Goal: Information Seeking & Learning: Learn about a topic

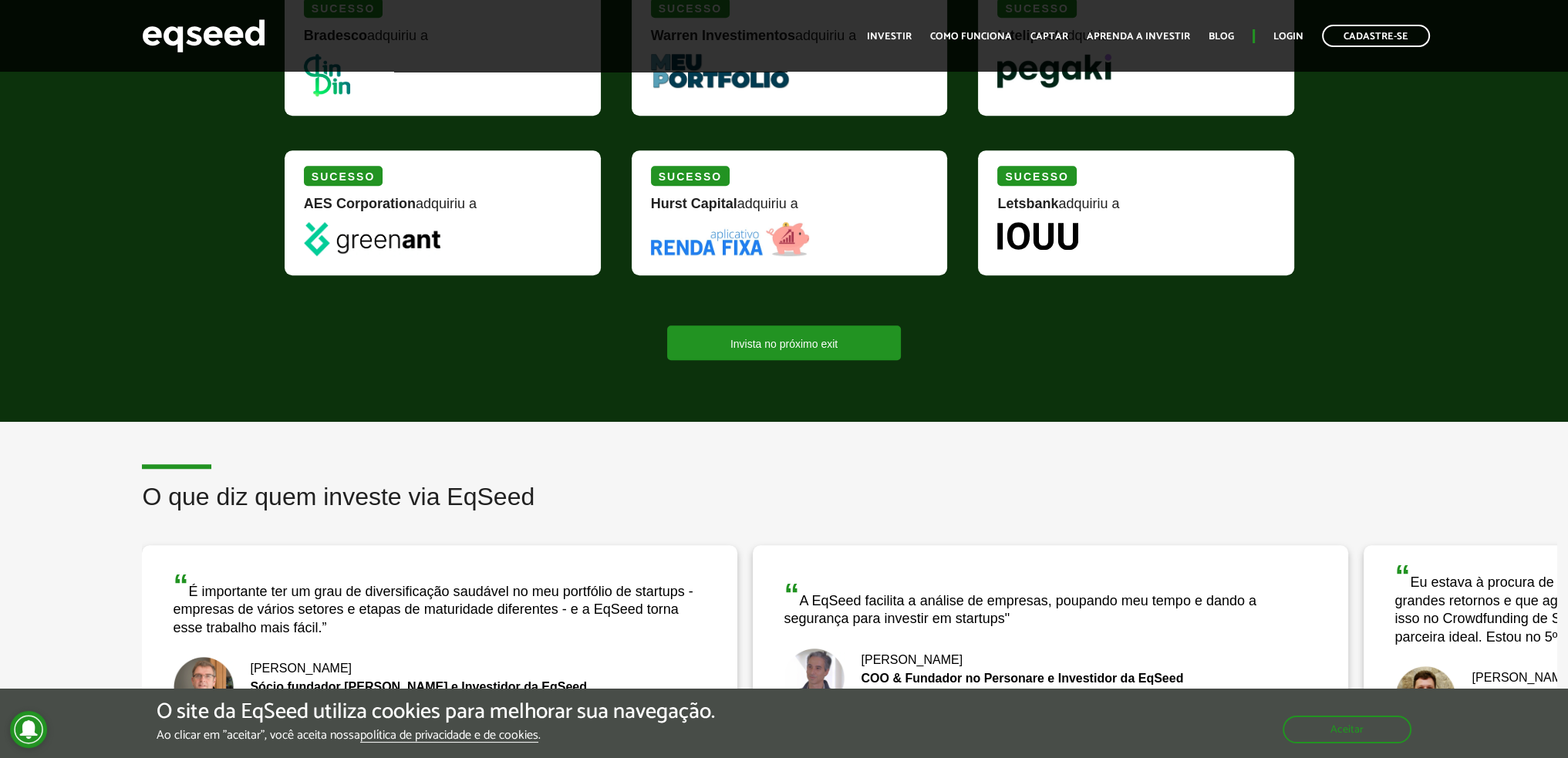
scroll to position [1542, 0]
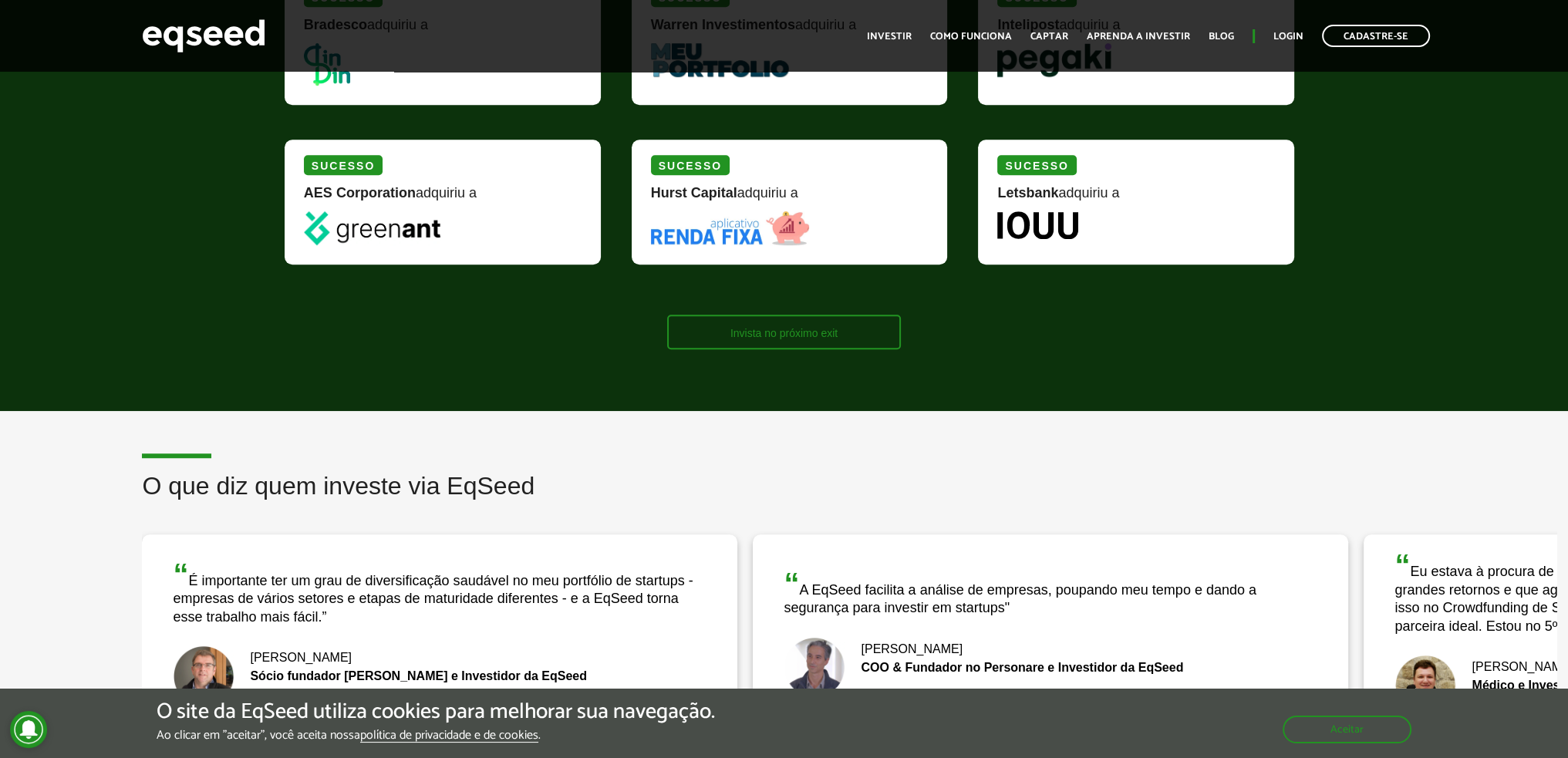
click at [804, 325] on link "Invista no próximo exit" at bounding box center [784, 332] width 234 height 35
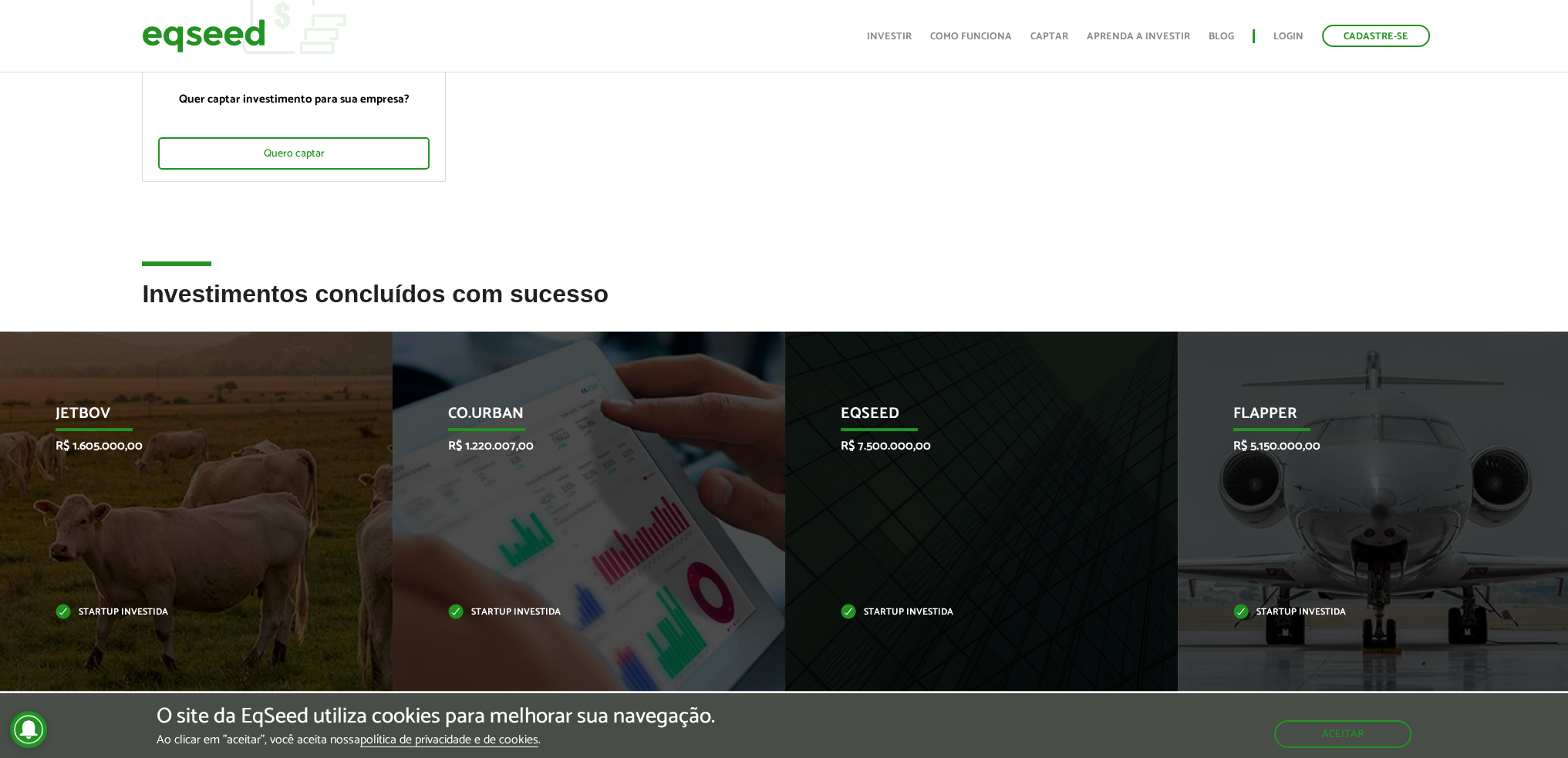
scroll to position [463, 0]
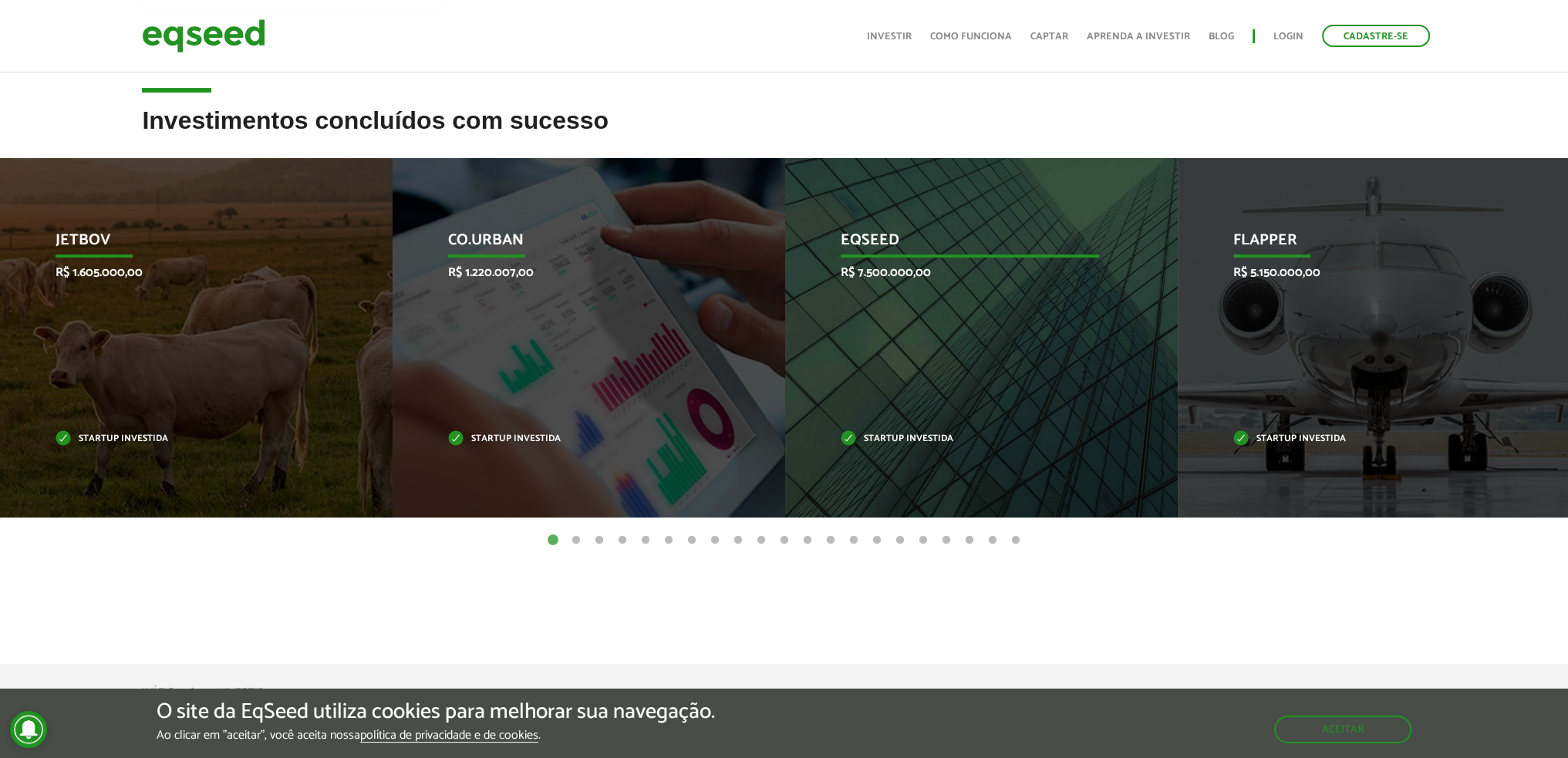
click at [889, 247] on p "EqSeed" at bounding box center [970, 244] width 258 height 26
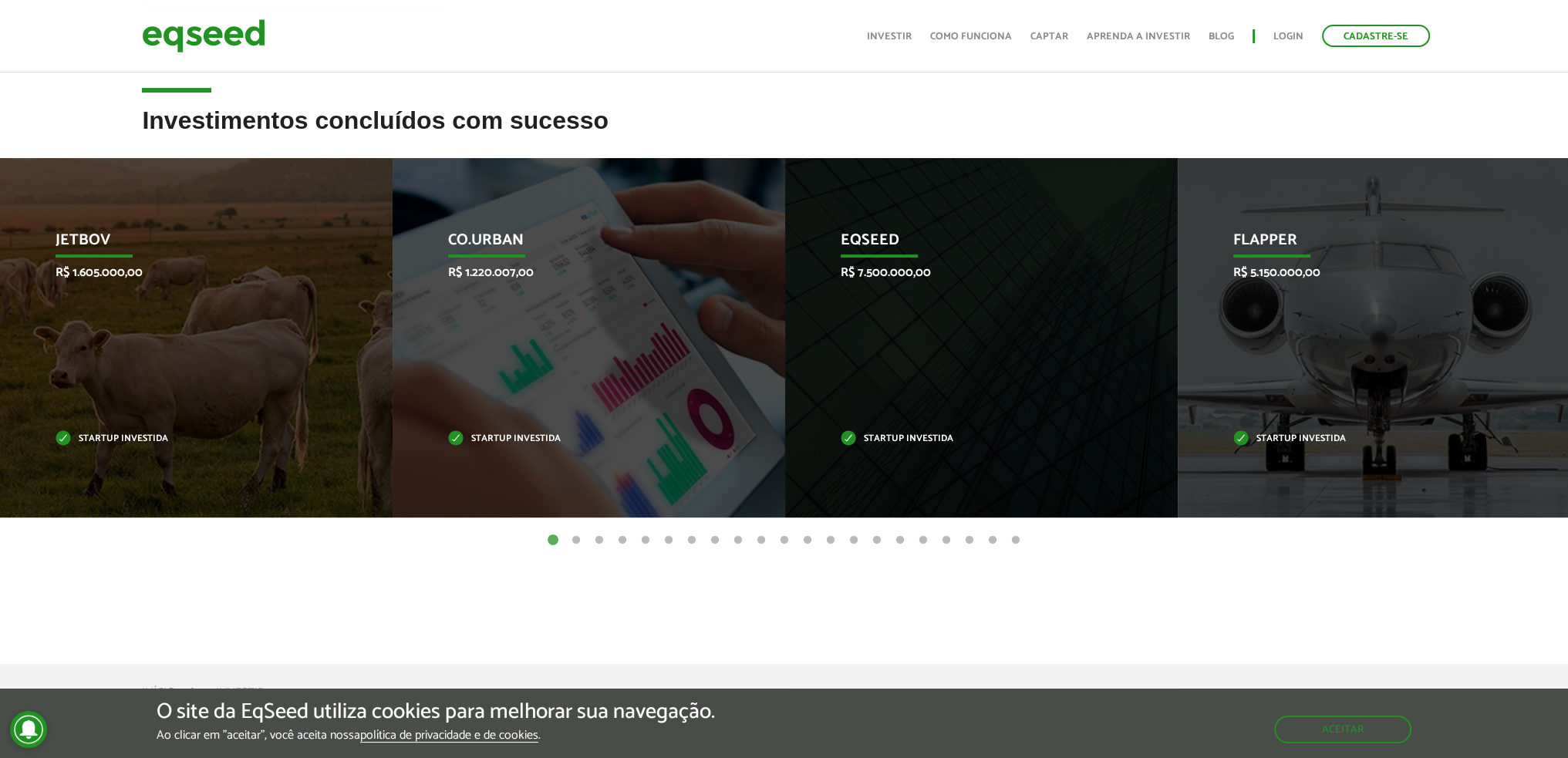
click at [574, 542] on button "2" at bounding box center [576, 541] width 16 height 16
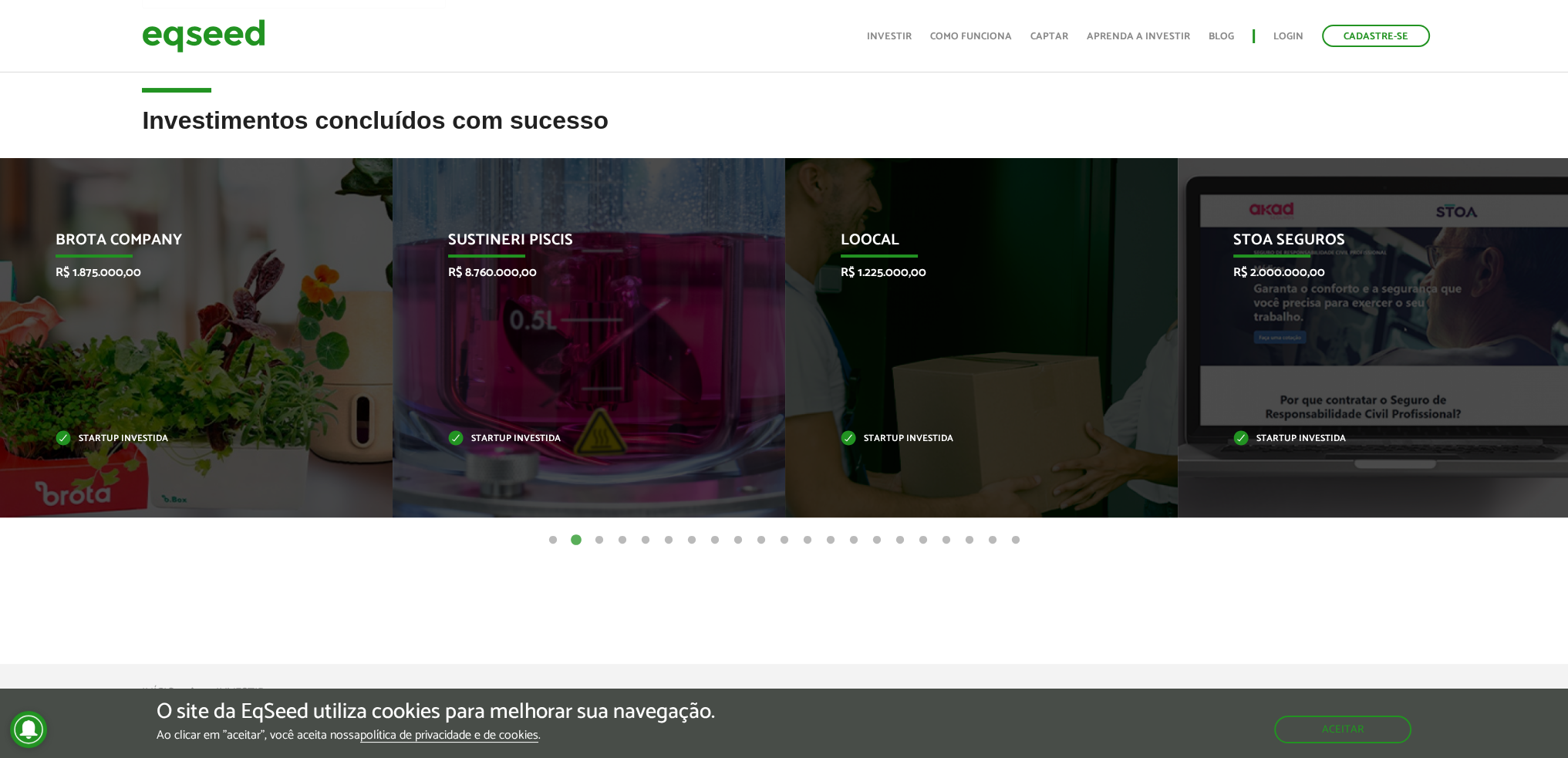
click at [711, 543] on button "8" at bounding box center [714, 541] width 16 height 16
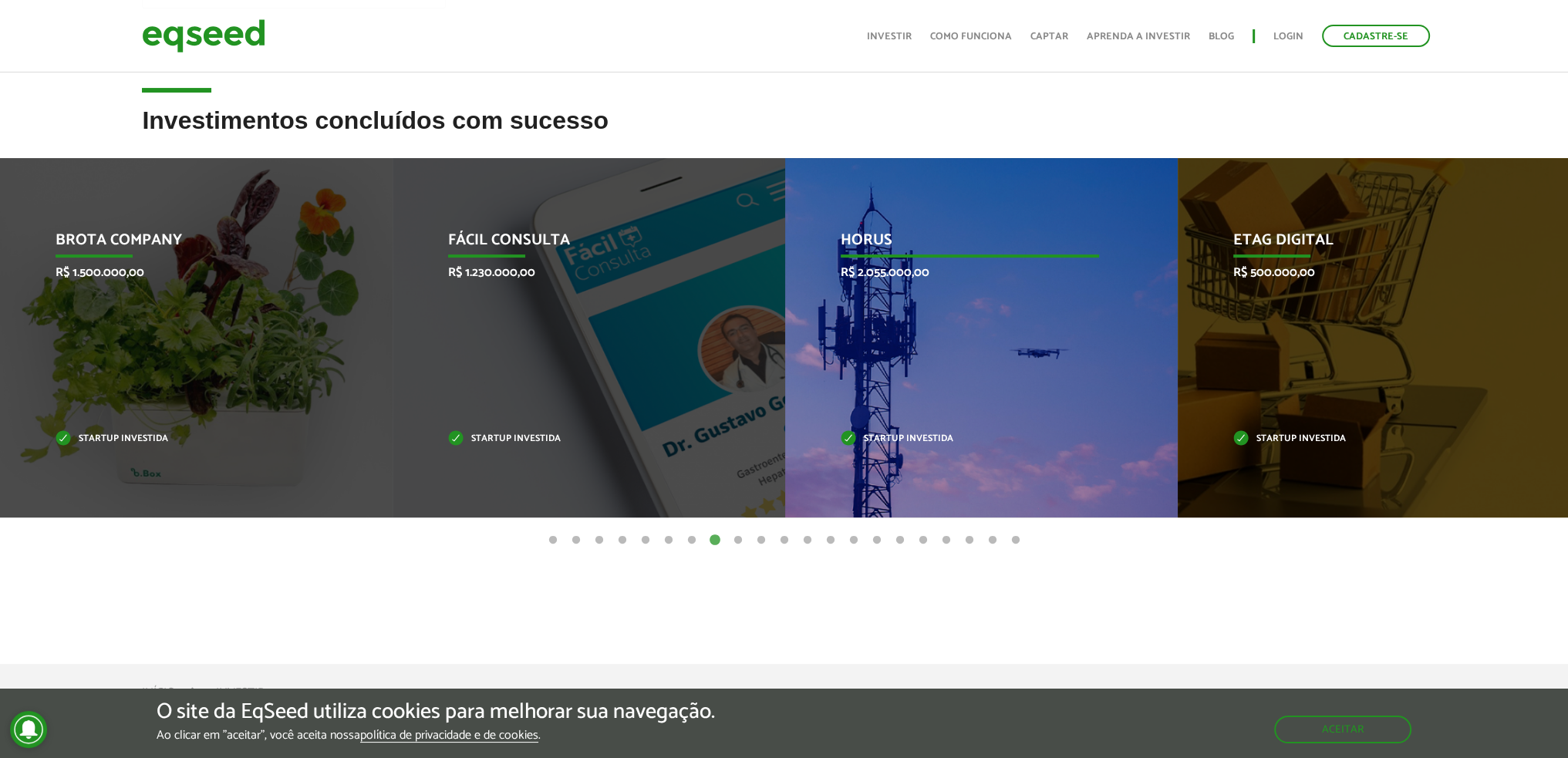
click at [861, 272] on p "R$ 2.055.000,00" at bounding box center [970, 272] width 258 height 15
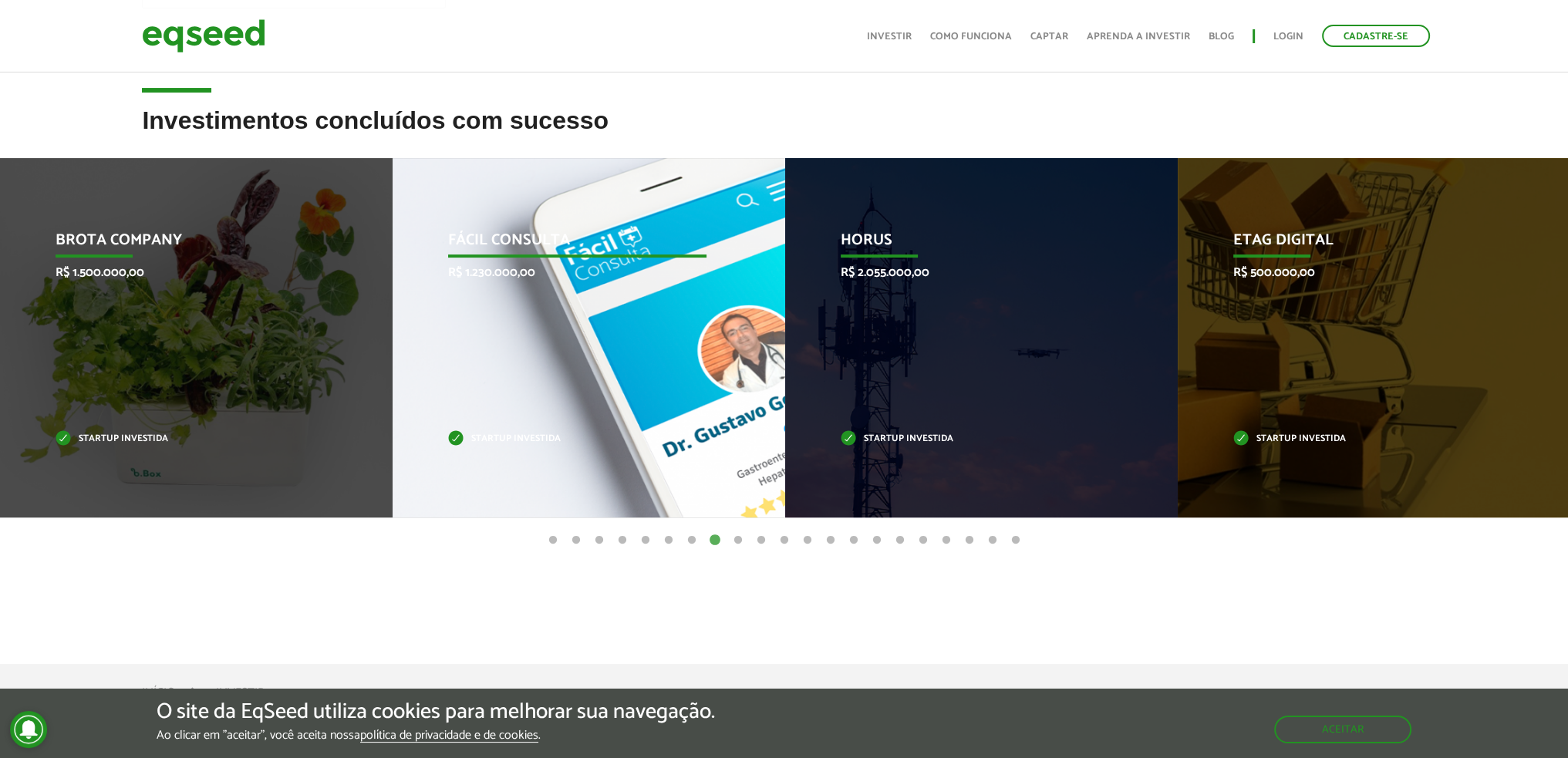
click at [482, 435] on p "Startup investida" at bounding box center [577, 439] width 258 height 8
click at [453, 435] on p "Startup investida" at bounding box center [577, 439] width 258 height 8
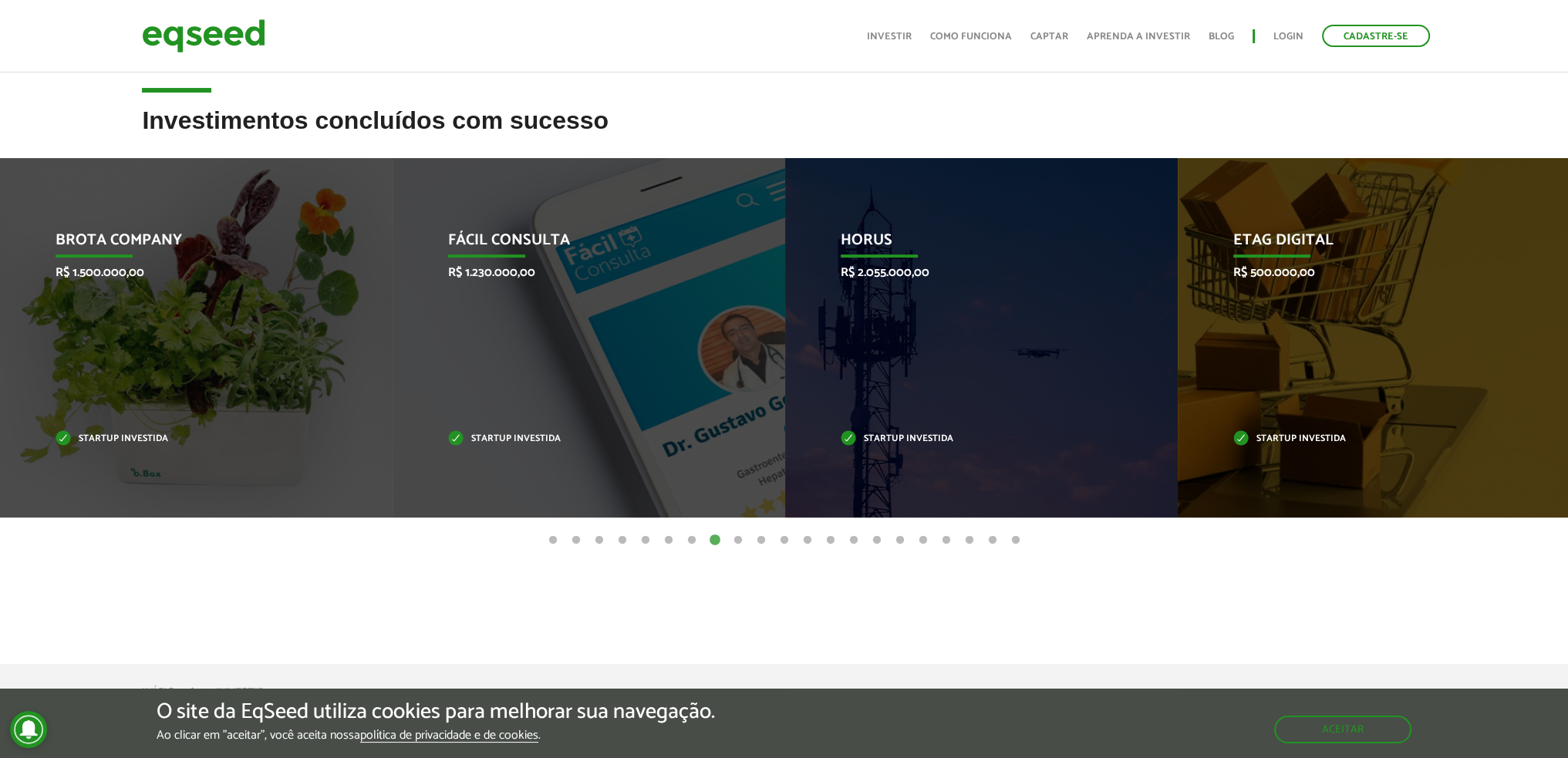
click at [691, 535] on button "7" at bounding box center [691, 541] width 16 height 16
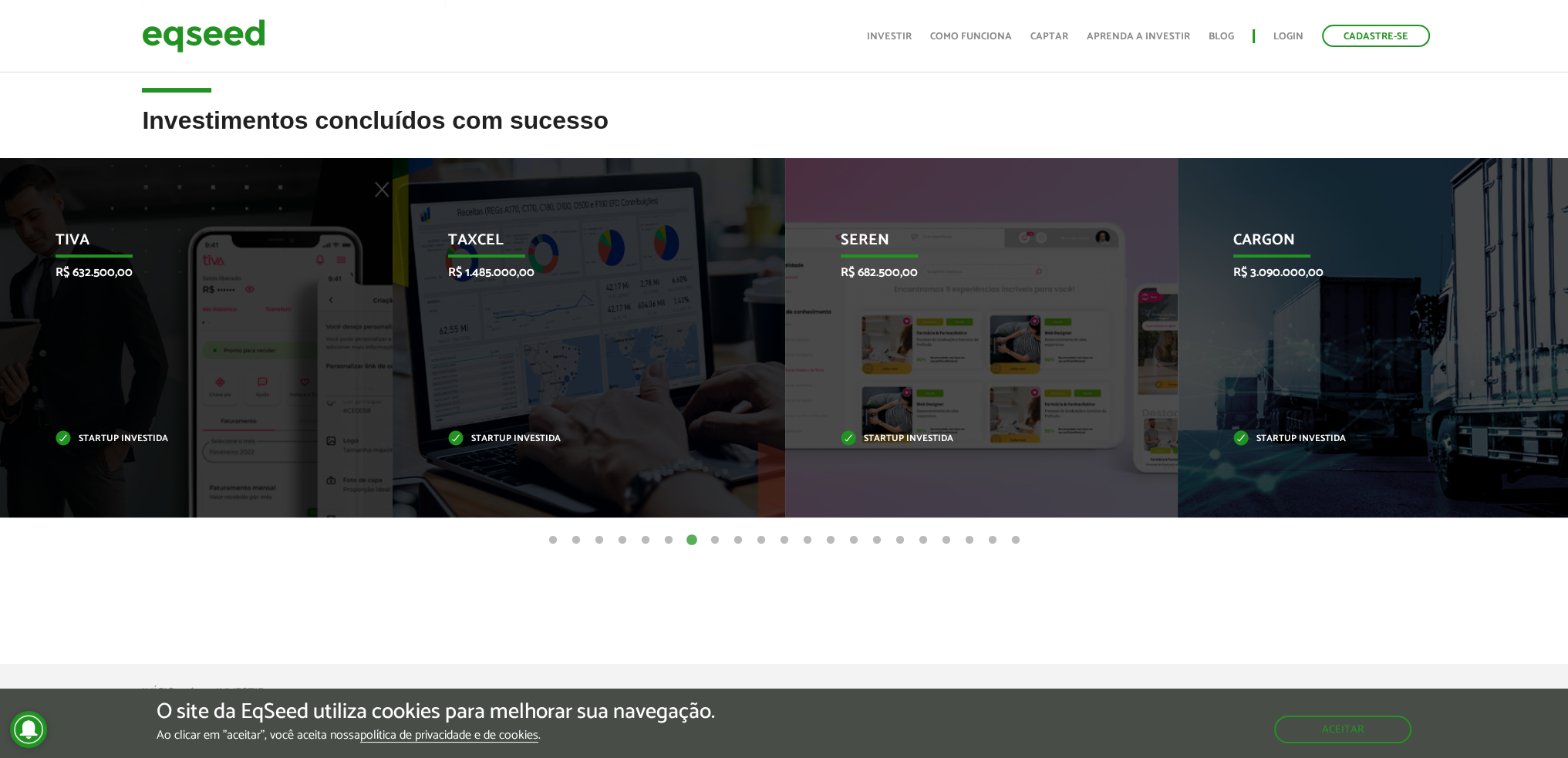
click at [668, 535] on button "6" at bounding box center [668, 541] width 16 height 16
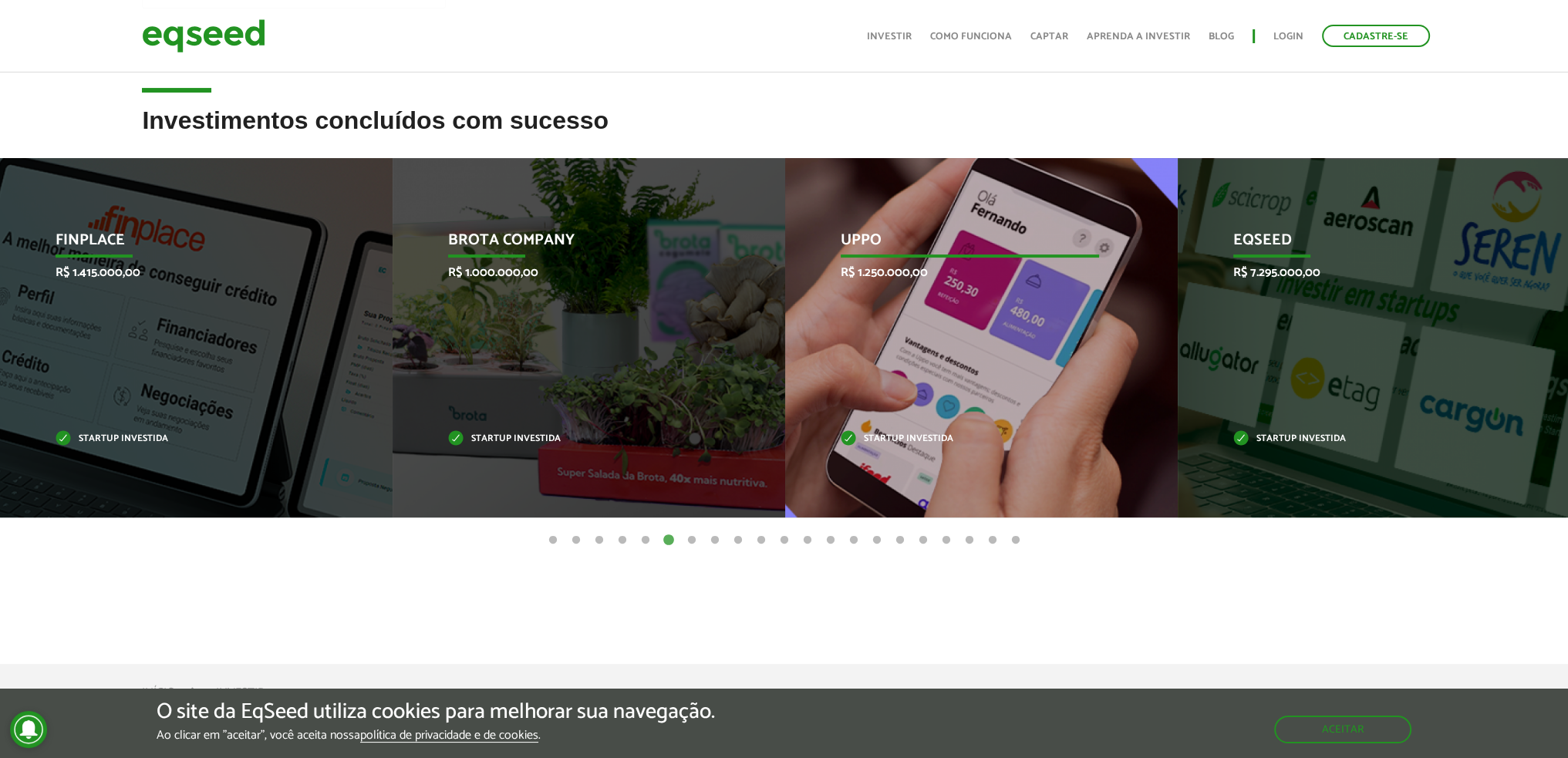
click at [953, 255] on p "Uppo" at bounding box center [970, 244] width 258 height 26
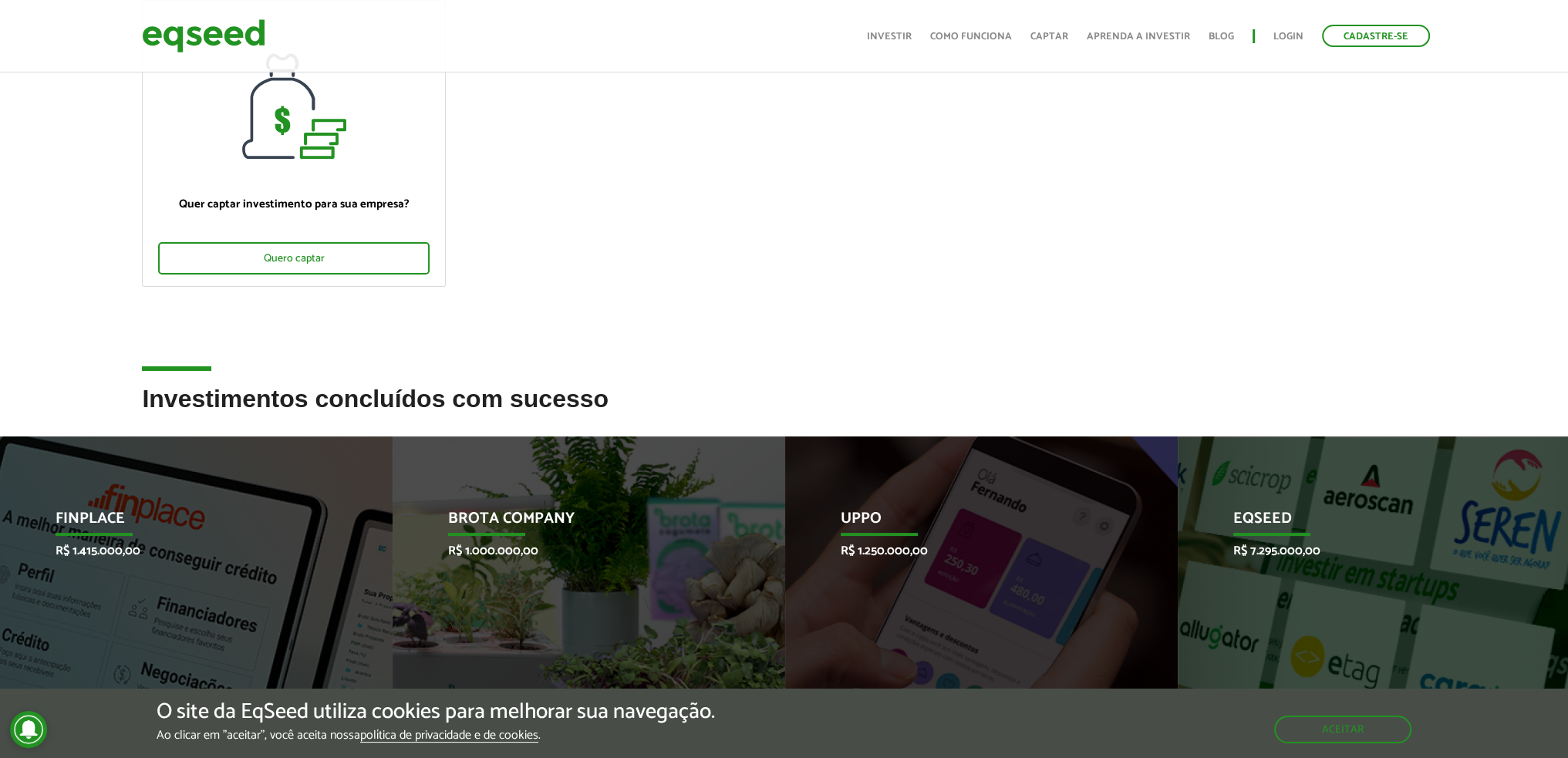
scroll to position [184, 0]
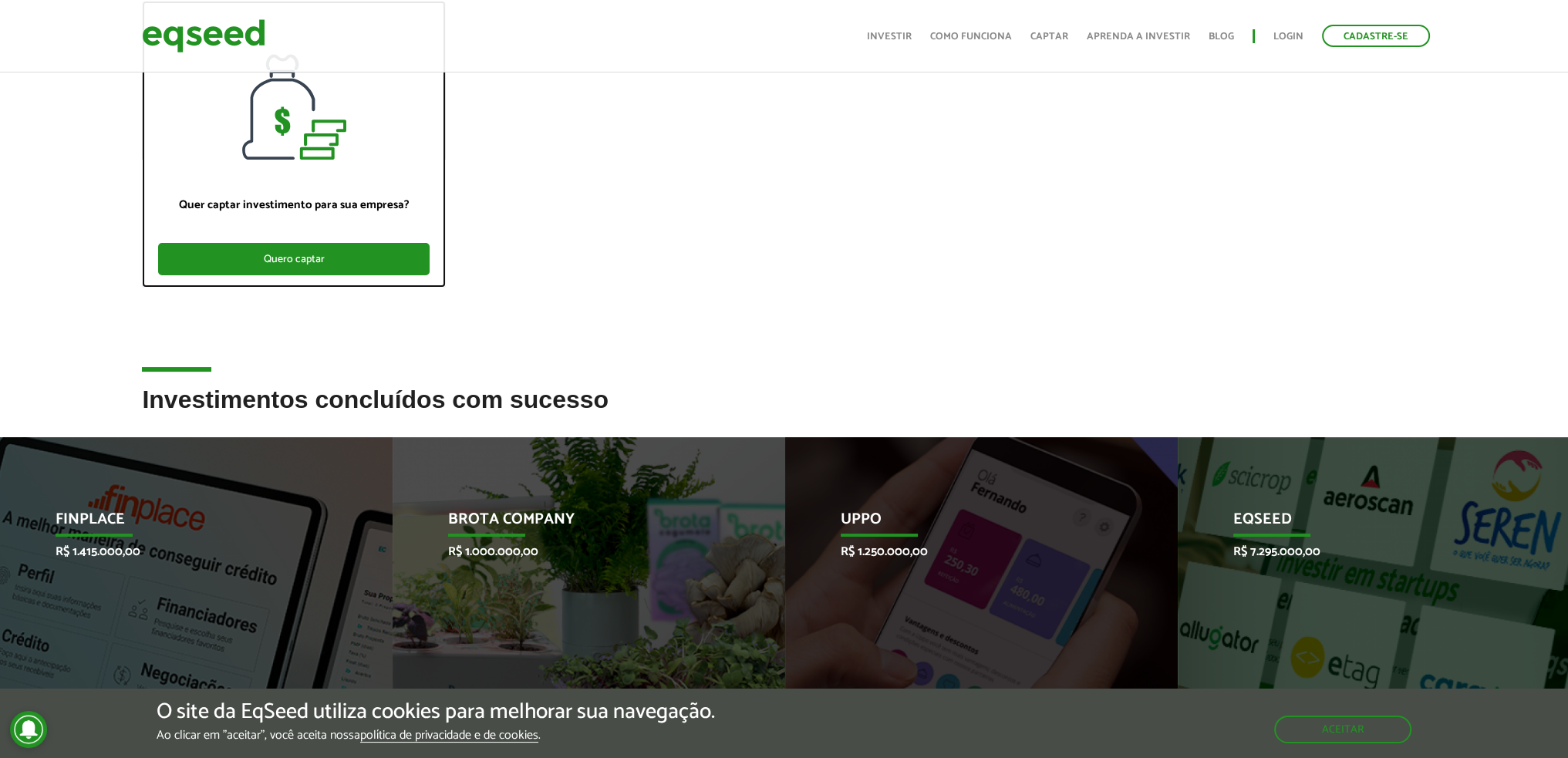
click at [343, 267] on div "Quero captar" at bounding box center [294, 258] width 272 height 32
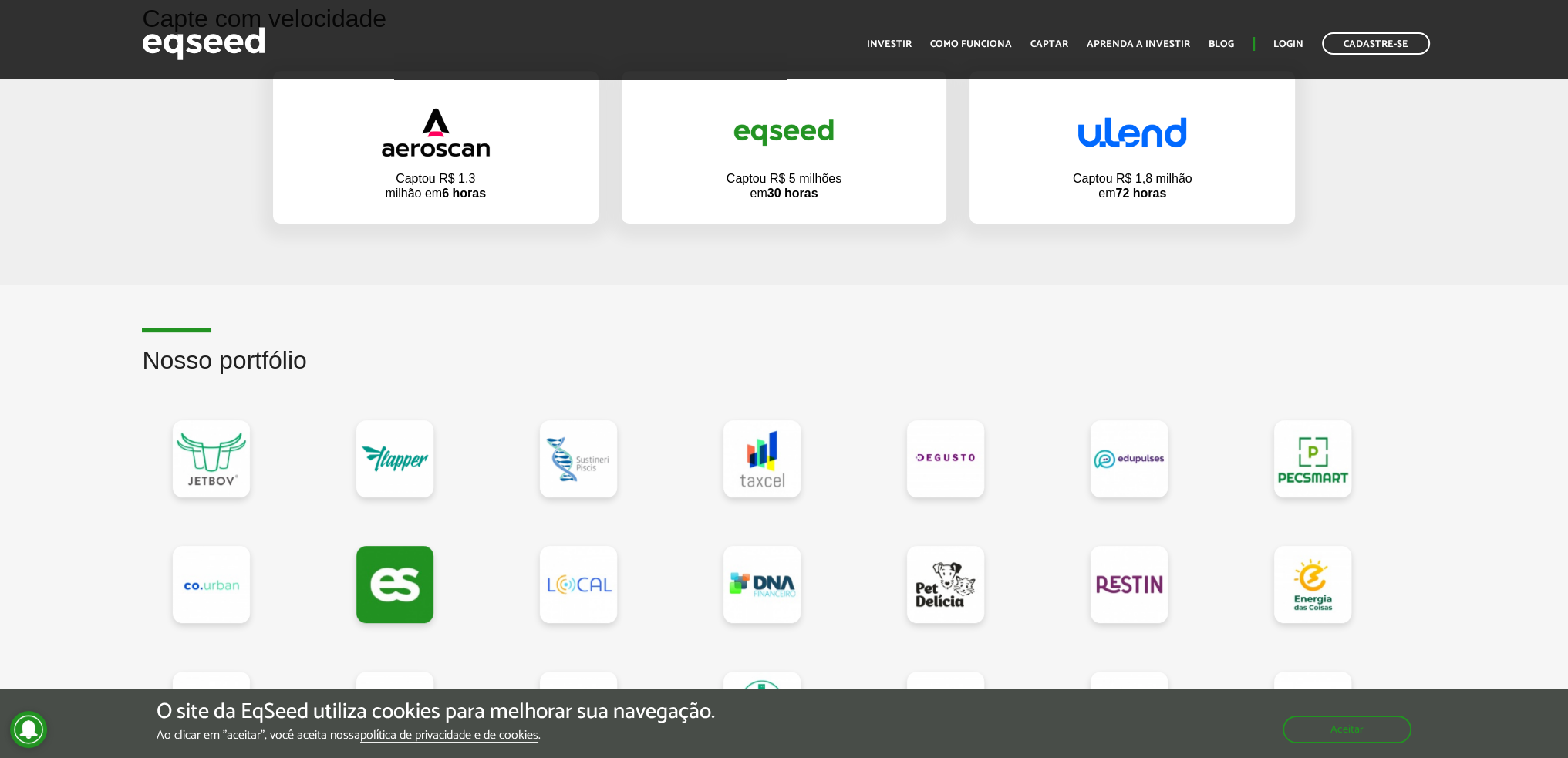
scroll to position [1234, 0]
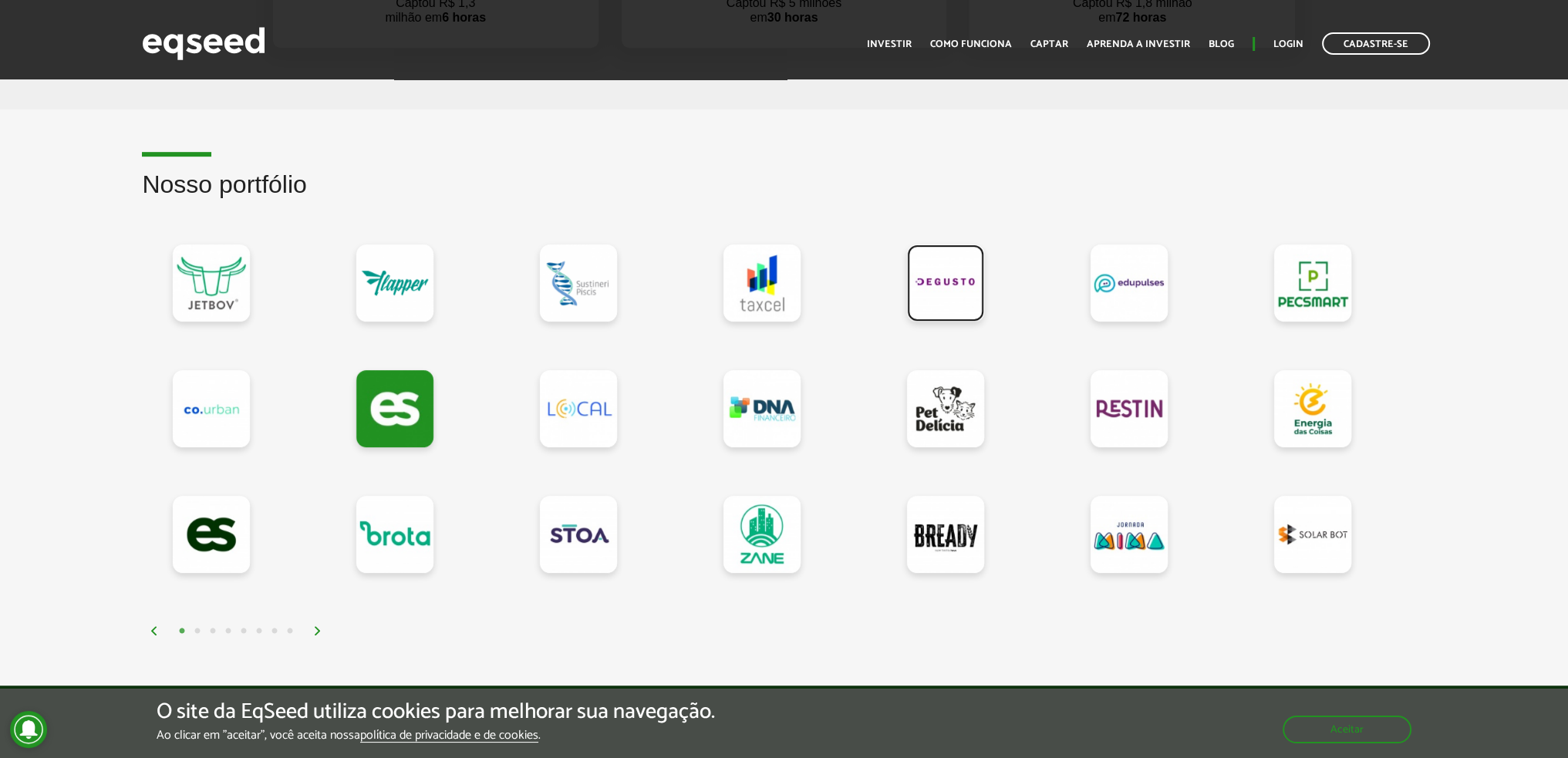
click at [952, 277] on link at bounding box center [946, 283] width 77 height 77
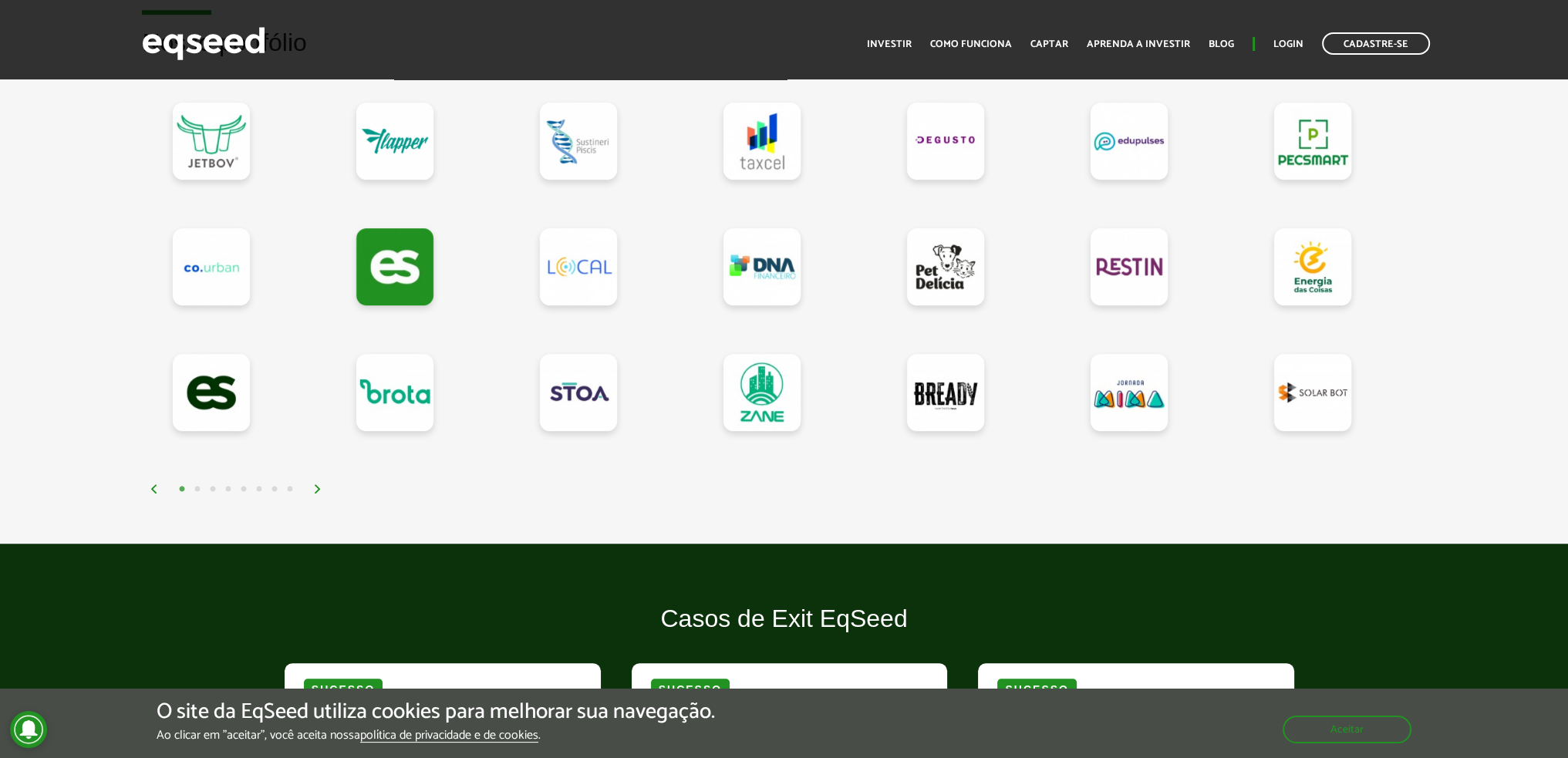
scroll to position [1465, 0]
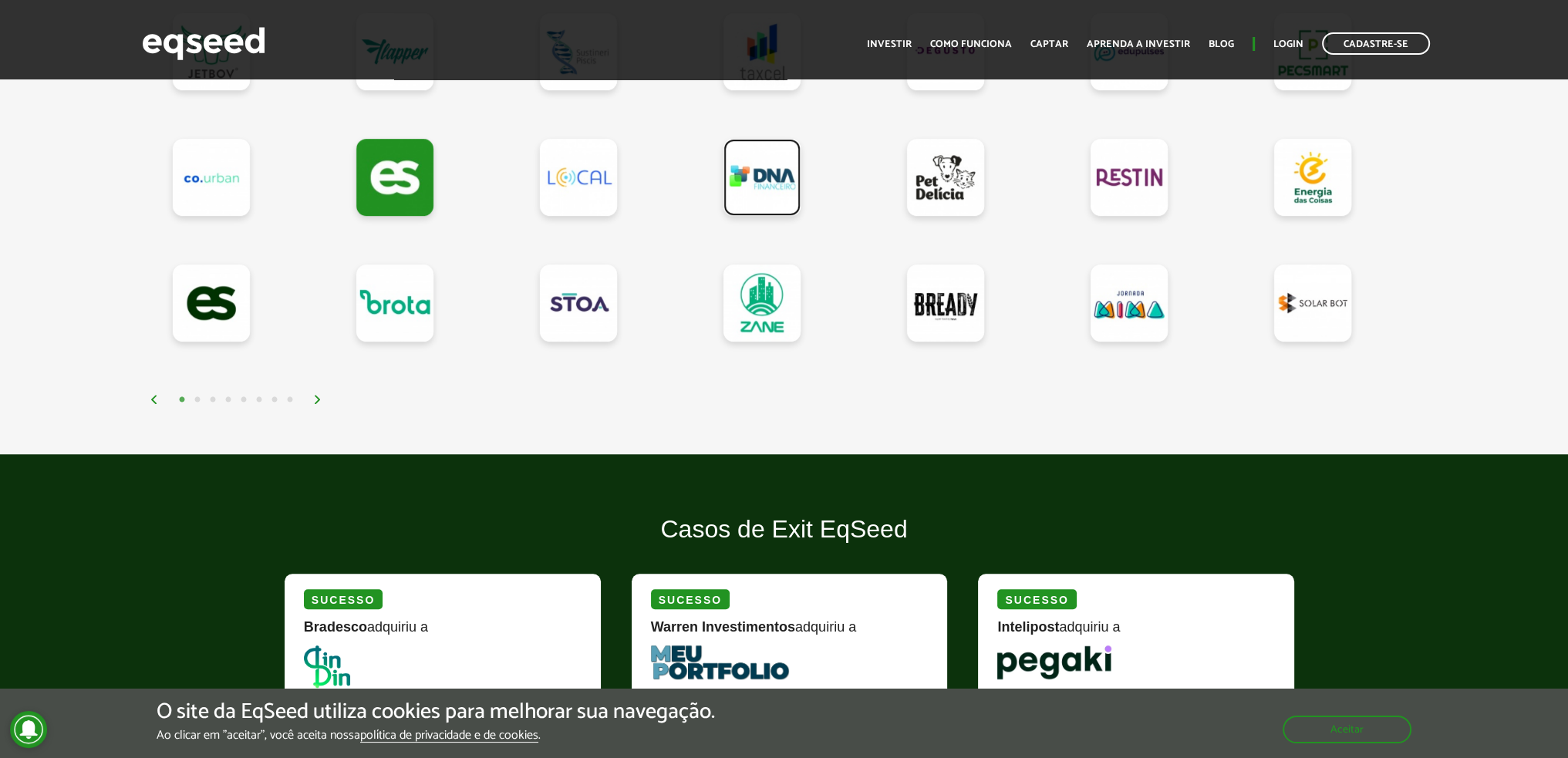
click at [781, 187] on link at bounding box center [762, 178] width 77 height 77
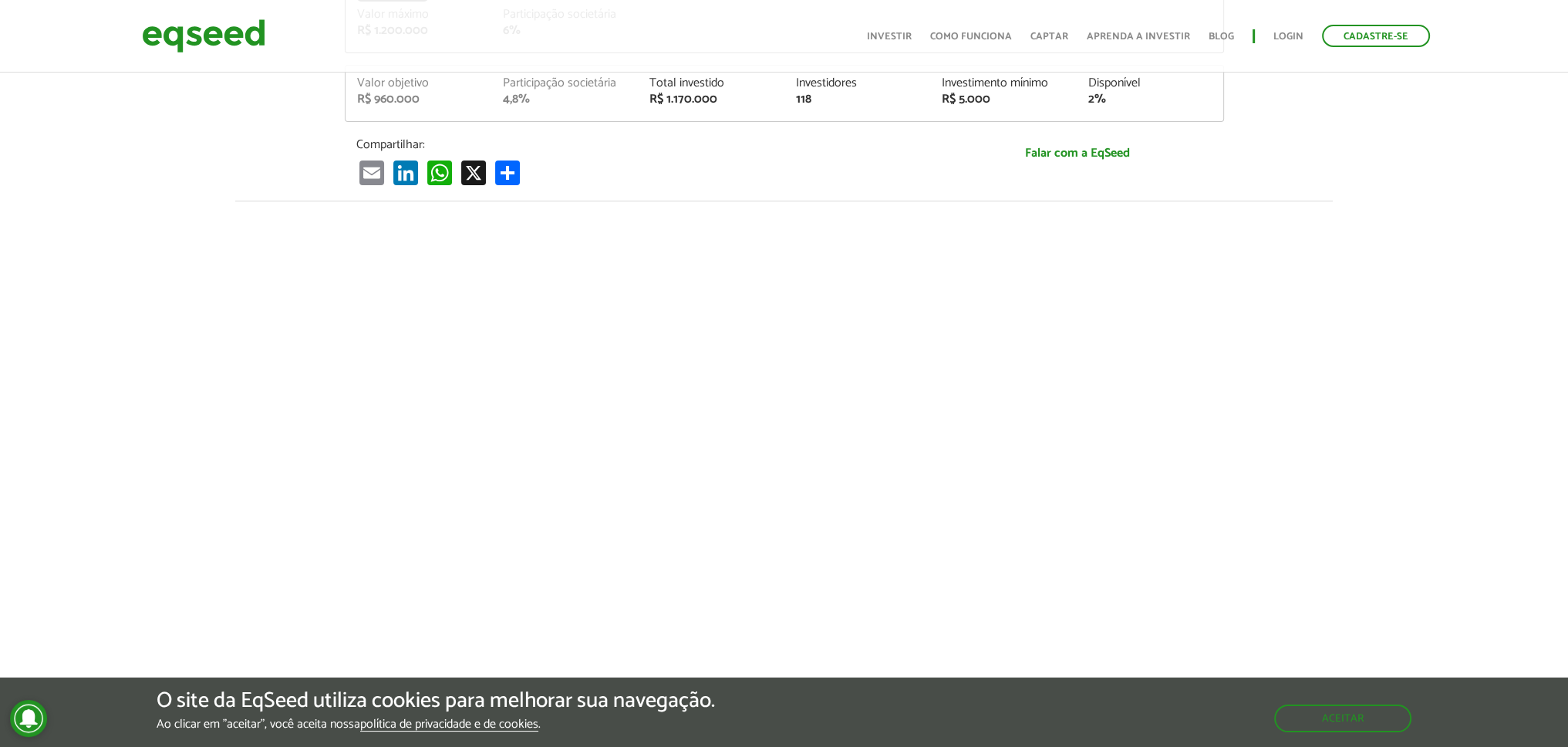
scroll to position [463, 0]
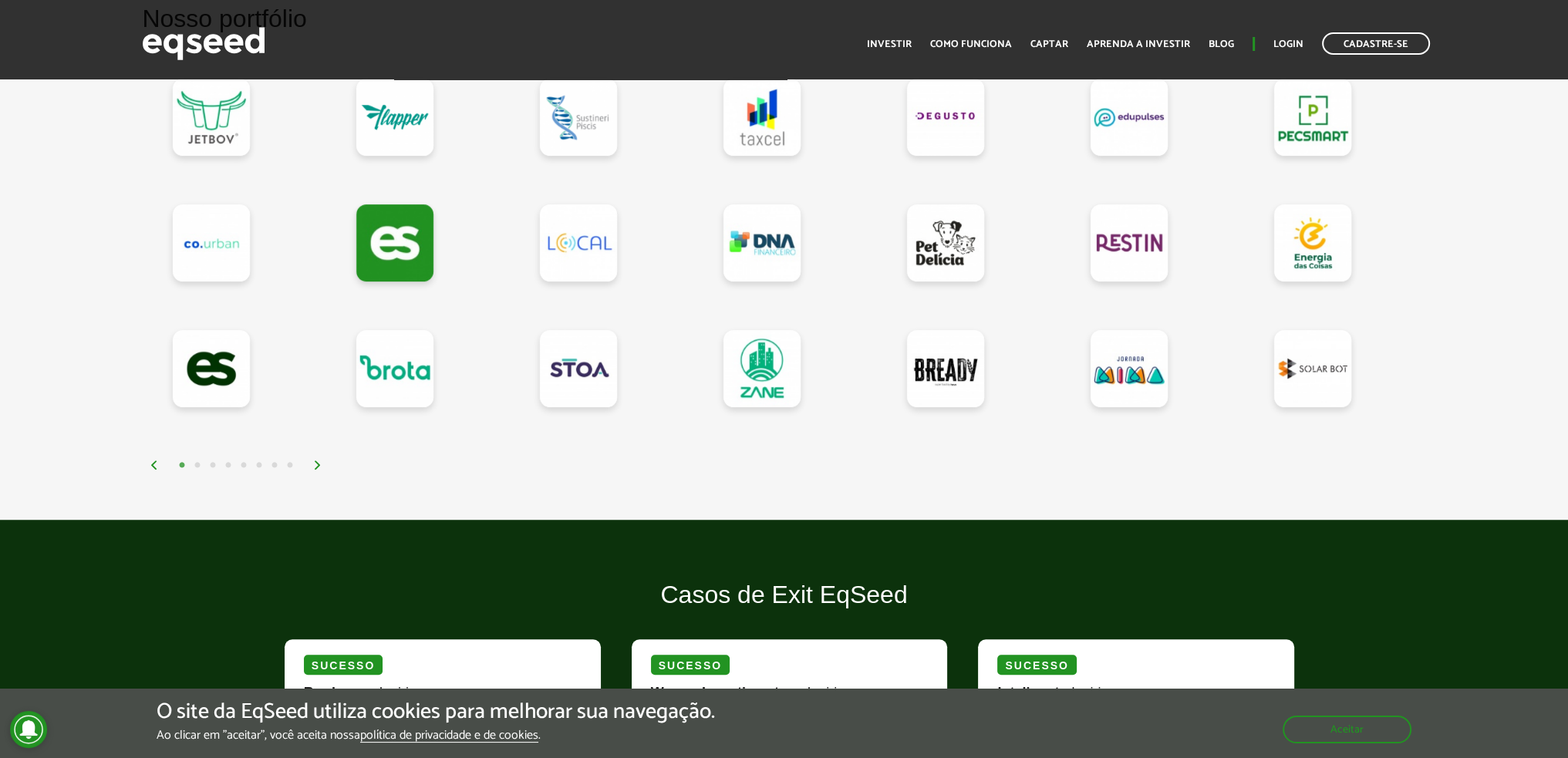
scroll to position [1311, 0]
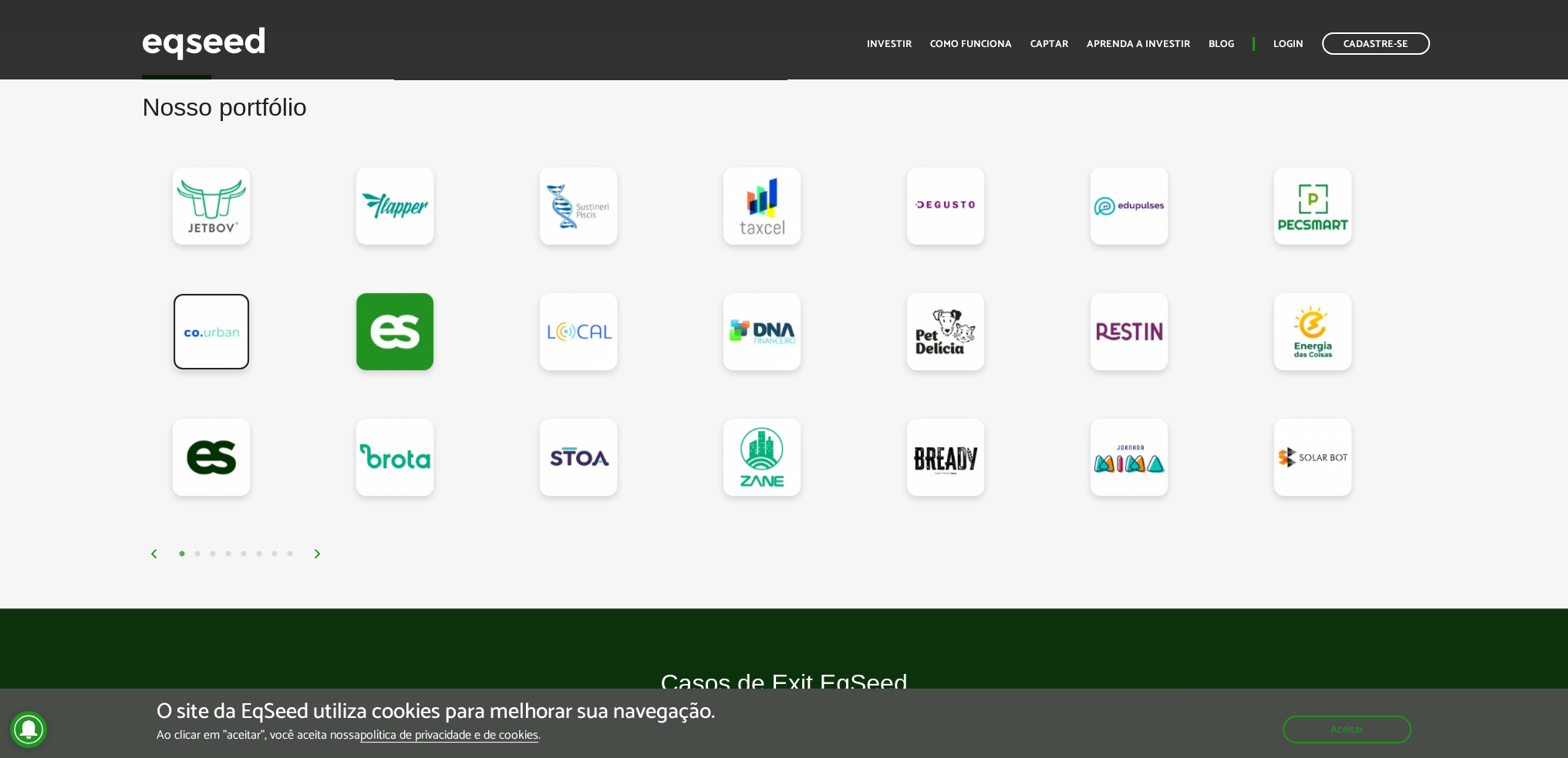
click at [231, 334] on link at bounding box center [212, 332] width 77 height 77
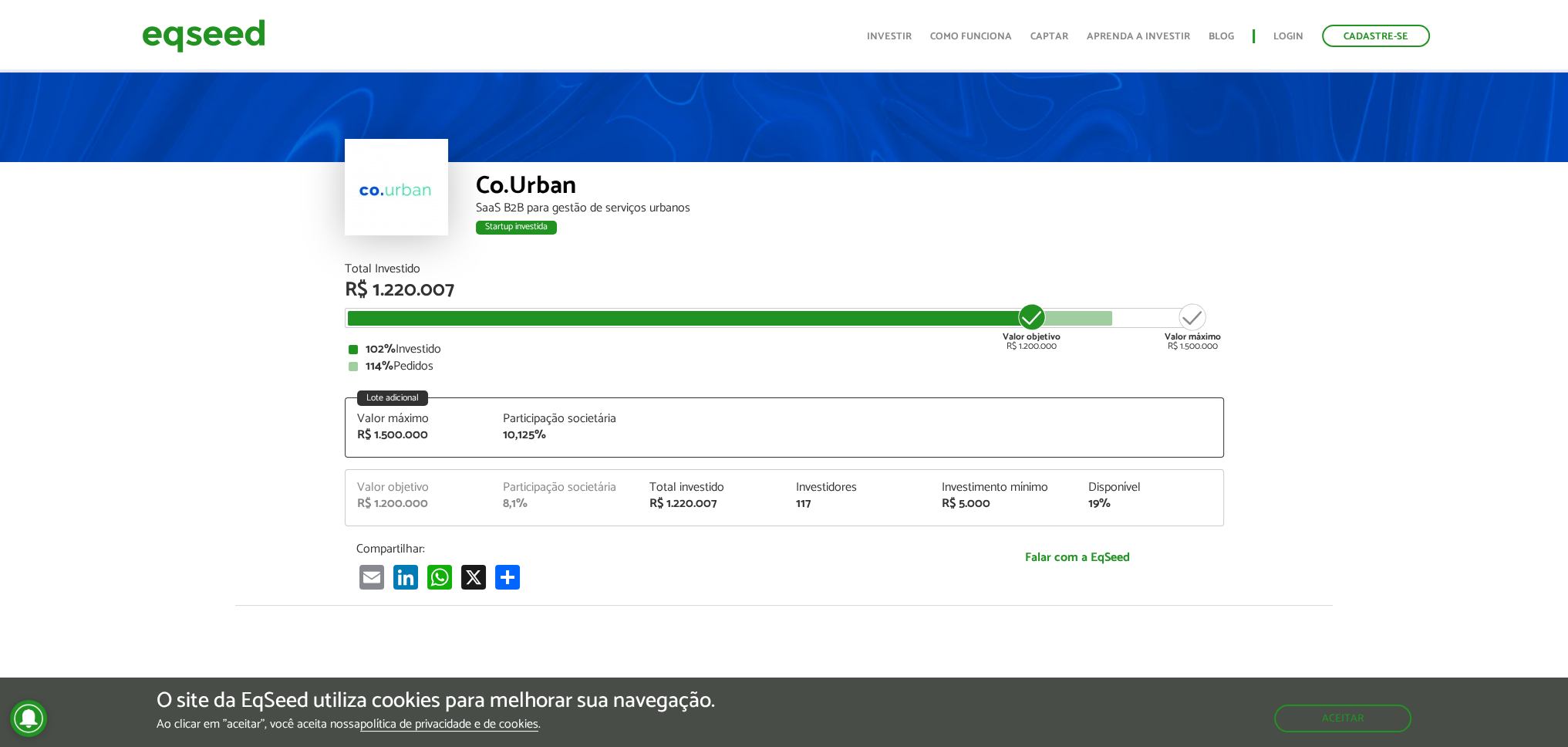
scroll to position [386, 0]
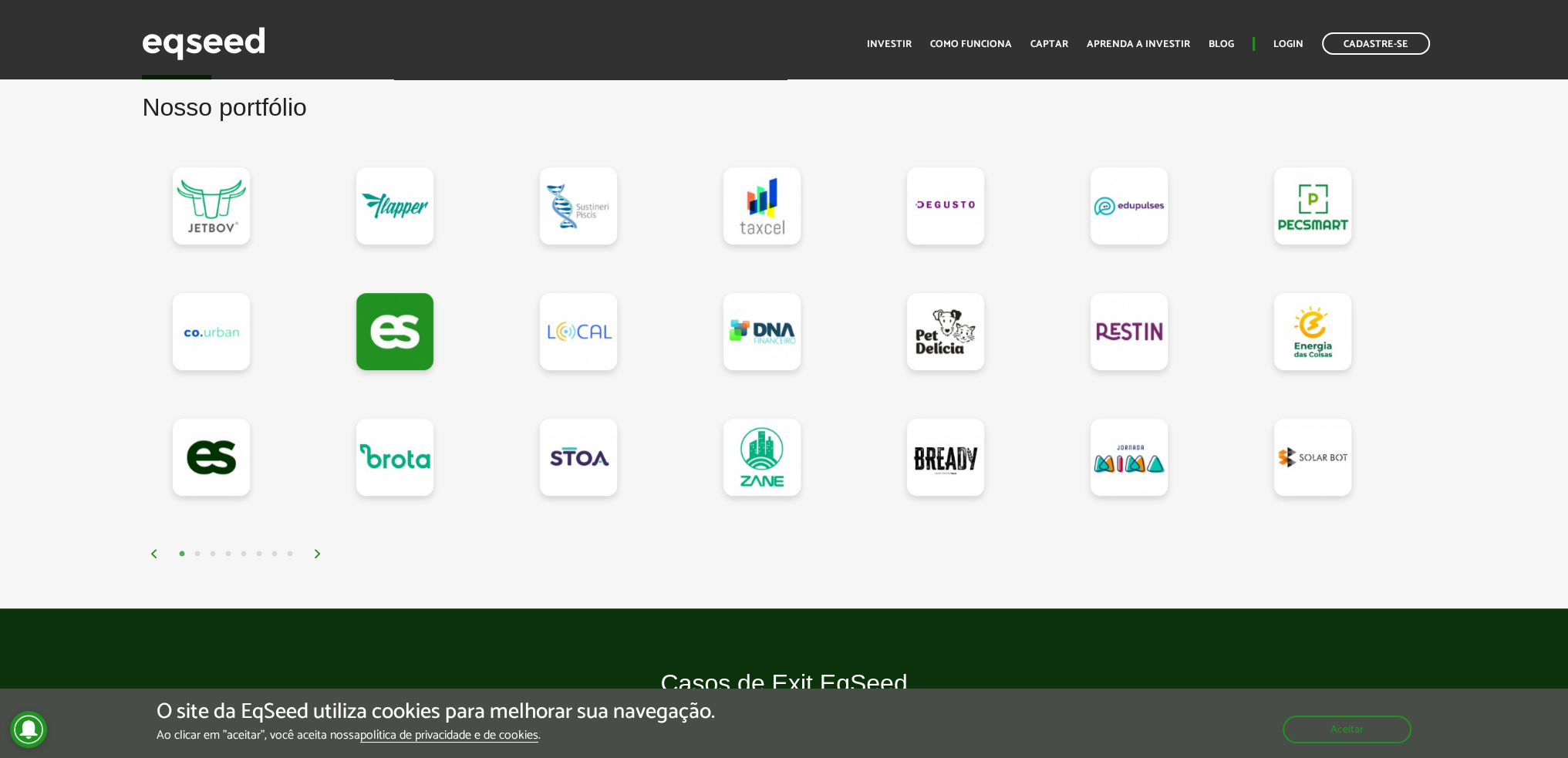
scroll to position [1388, 0]
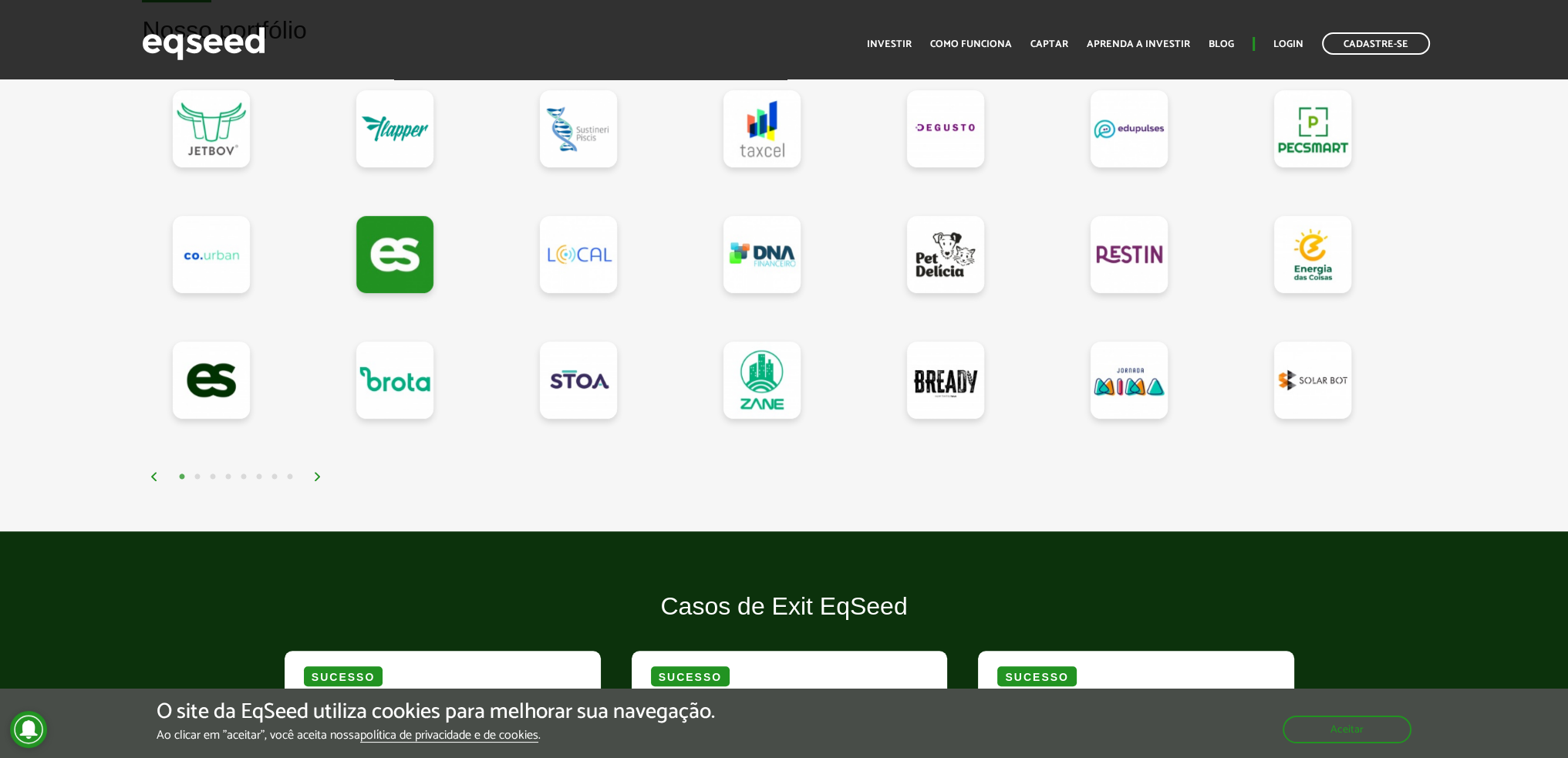
click at [191, 479] on button "2" at bounding box center [198, 477] width 16 height 16
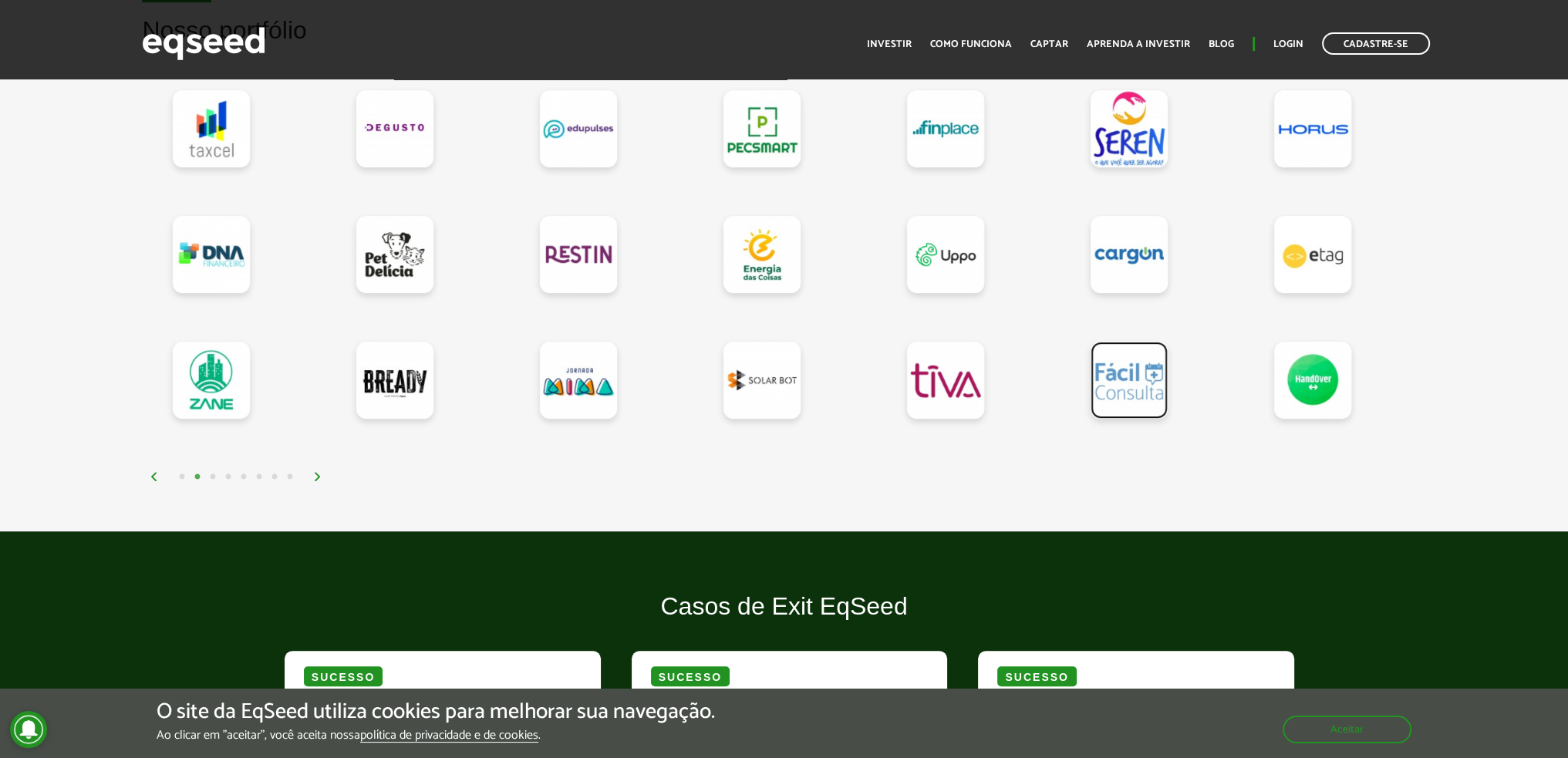
click at [1105, 398] on link at bounding box center [1129, 380] width 77 height 77
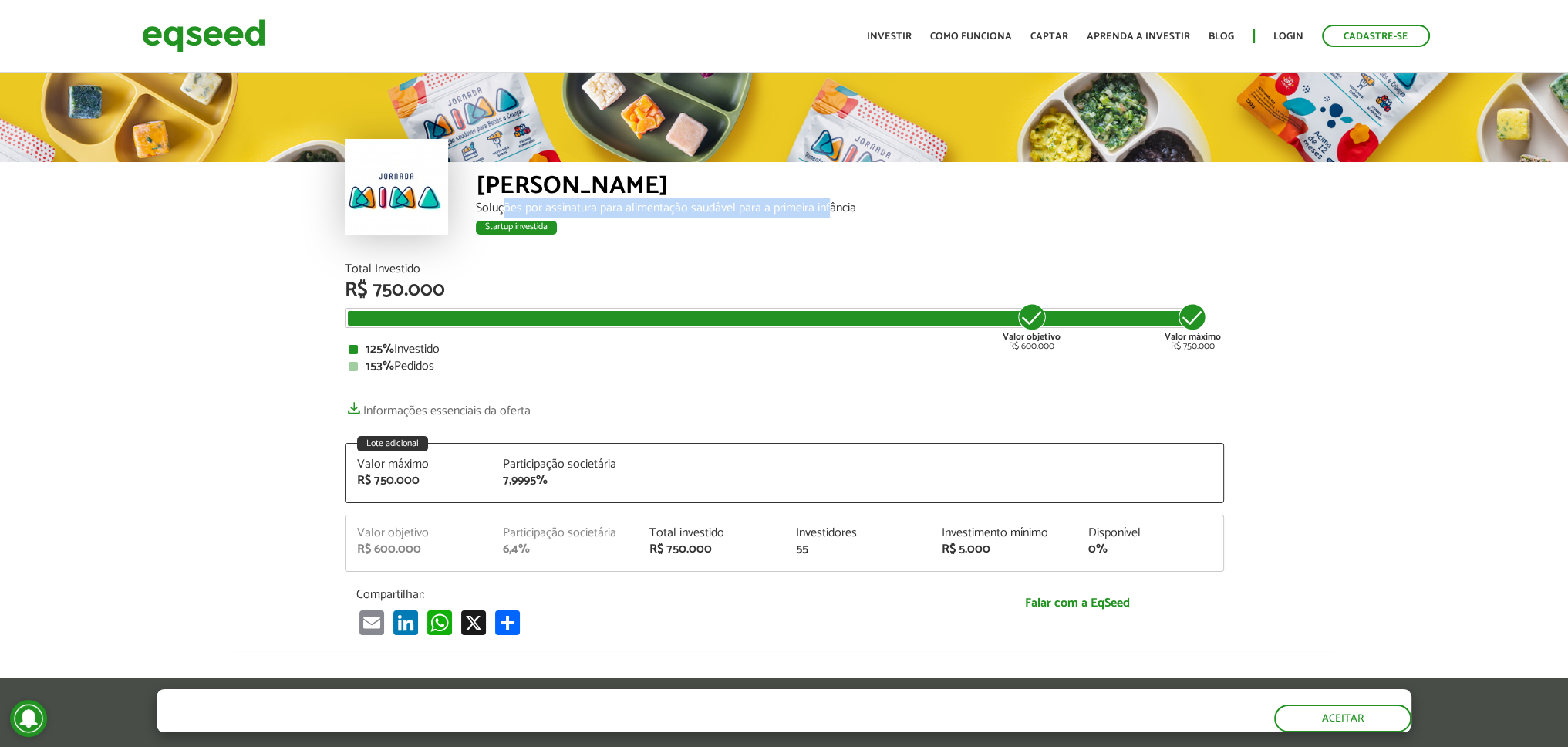
drag, startPoint x: 502, startPoint y: 212, endPoint x: 830, endPoint y: 208, distance: 328.0
click at [830, 208] on div "Soluções por assinatura para alimentação saudável para a primeira infância" at bounding box center [849, 208] width 748 height 12
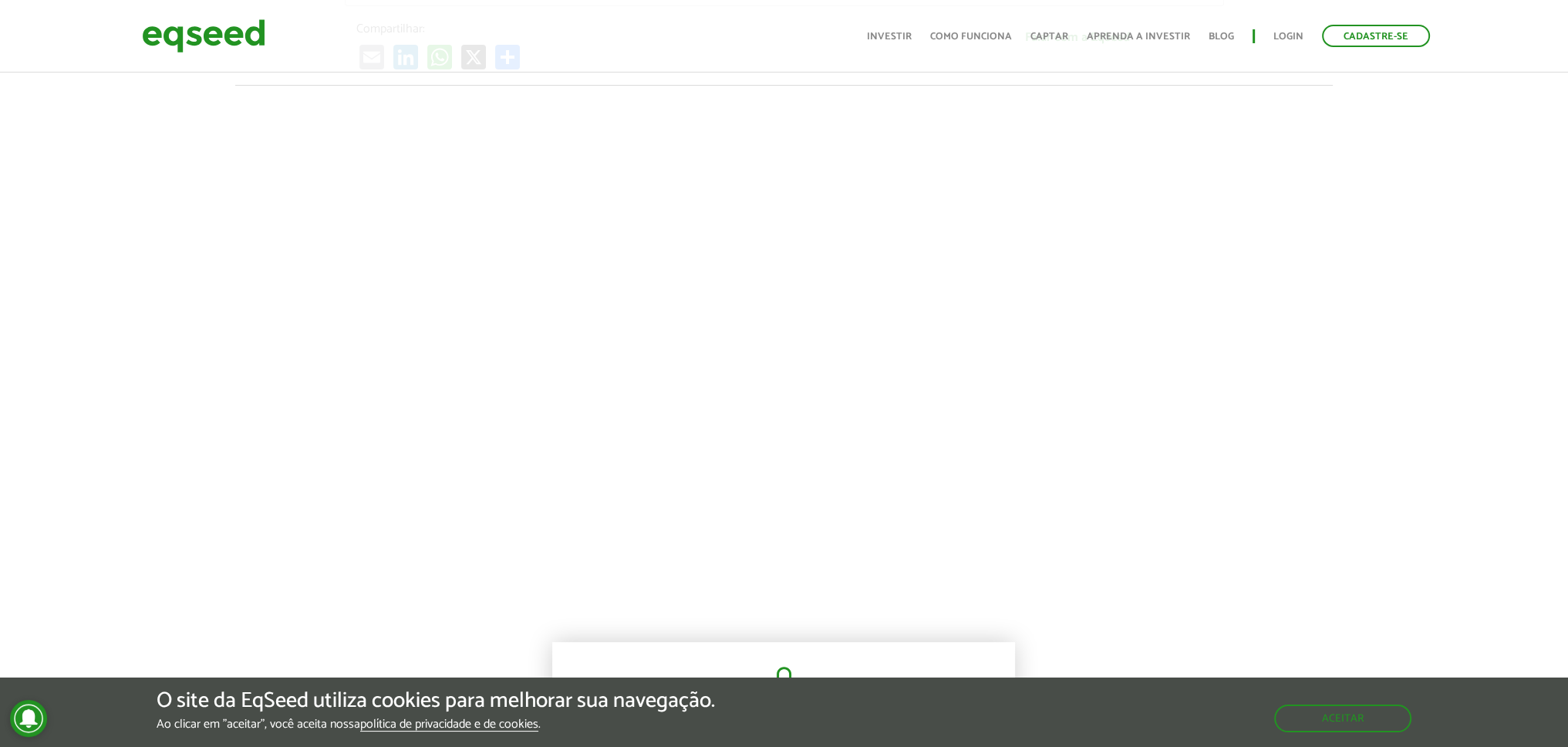
scroll to position [543, 0]
